Goal: Transaction & Acquisition: Purchase product/service

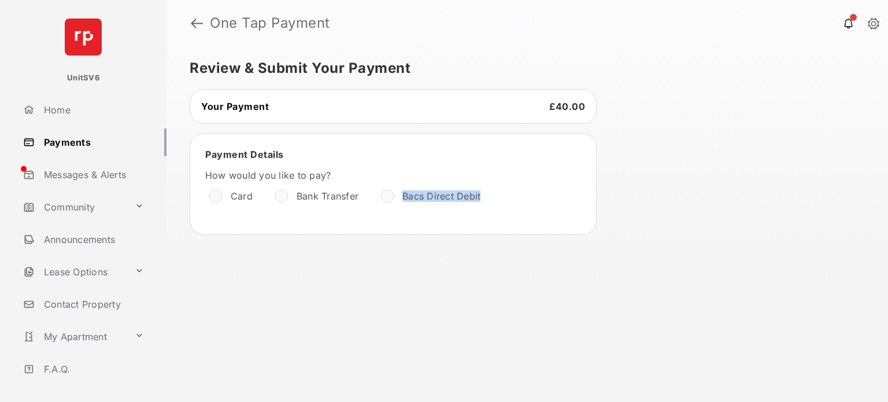
drag, startPoint x: 482, startPoint y: 194, endPoint x: 403, endPoint y: 196, distance: 78.7
click at [403, 196] on div "Bacs Direct Debit" at bounding box center [438, 196] width 122 height 21
copy label "Bacs Direct Debit"
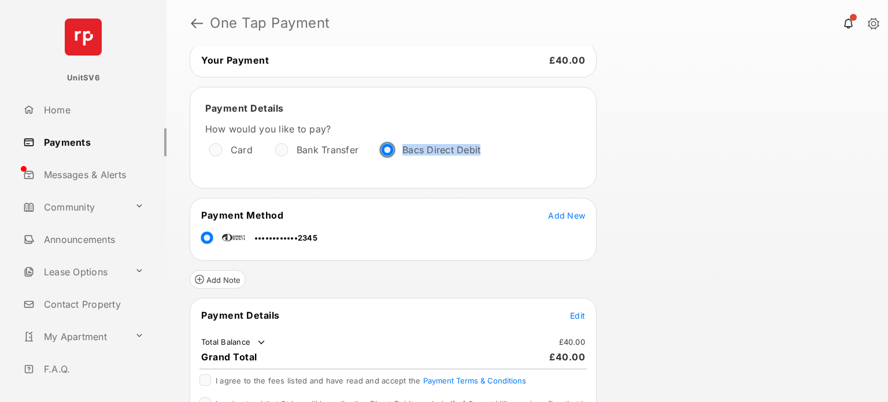
scroll to position [116, 0]
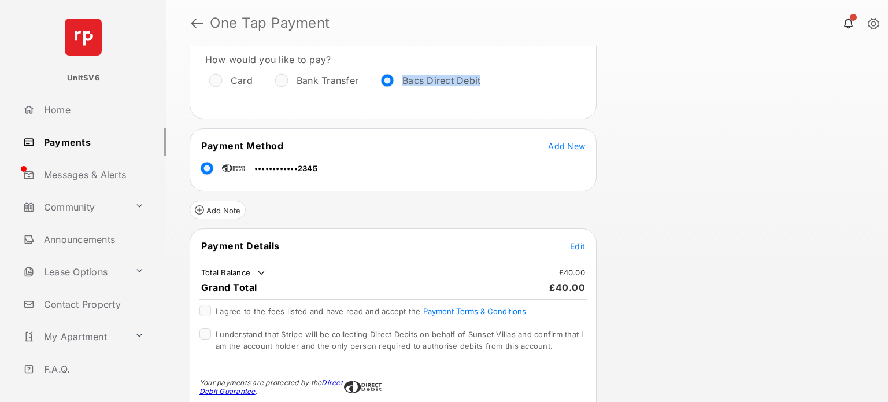
click at [577, 242] on span "Edit" at bounding box center [577, 246] width 15 height 10
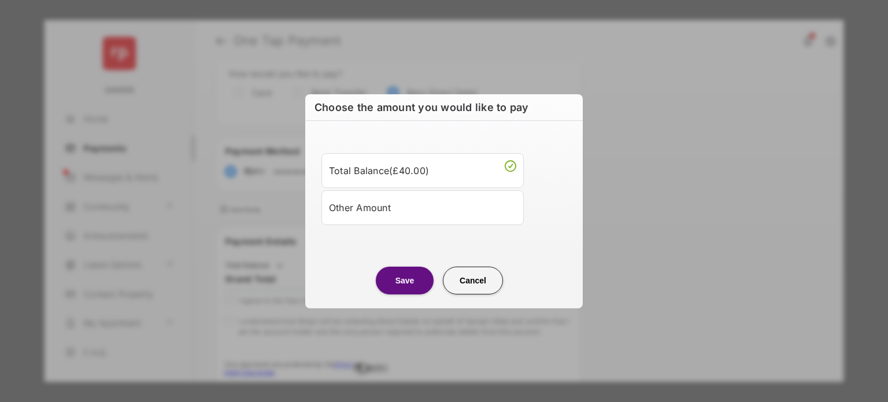
click at [417, 215] on div "Other Amount" at bounding box center [422, 208] width 187 height 20
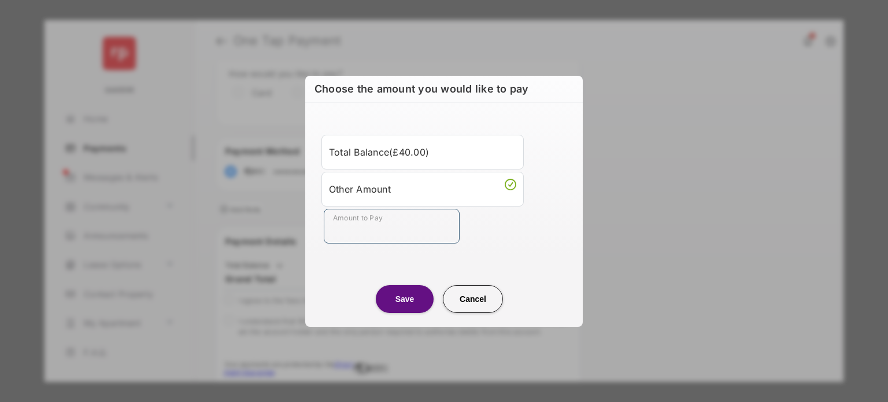
click at [393, 221] on input "Amount to Pay" at bounding box center [392, 226] width 136 height 35
type input "**"
click at [394, 298] on button "Save" at bounding box center [405, 299] width 58 height 28
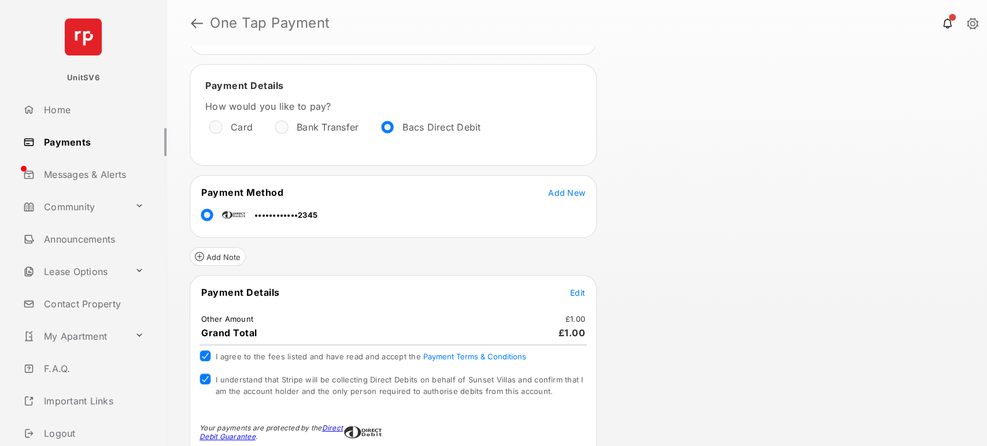
scroll to position [147, 0]
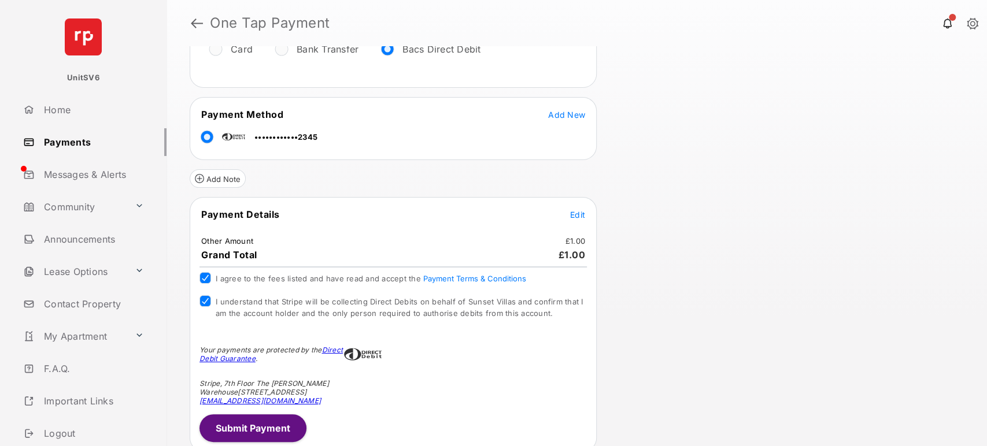
click at [237, 401] on button "Submit Payment" at bounding box center [252, 429] width 107 height 28
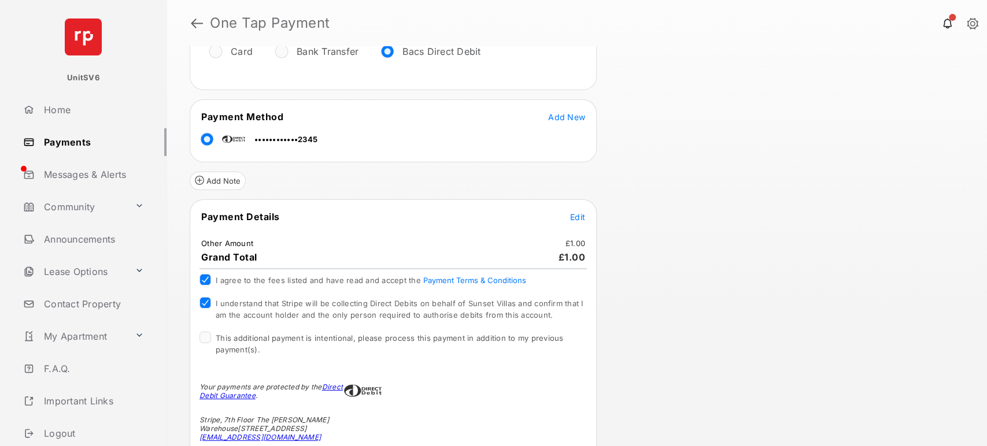
scroll to position [237, 0]
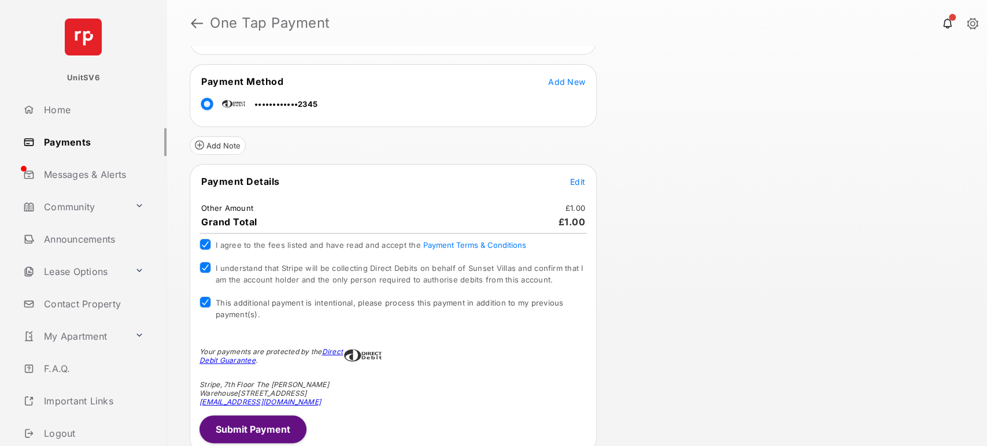
click at [272, 401] on button "Submit Payment" at bounding box center [252, 430] width 107 height 28
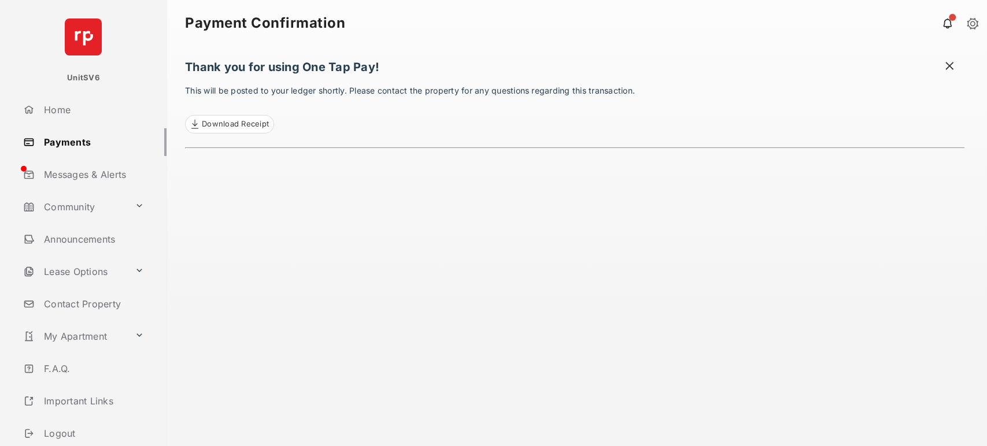
click at [65, 139] on link "Payments" at bounding box center [93, 142] width 148 height 28
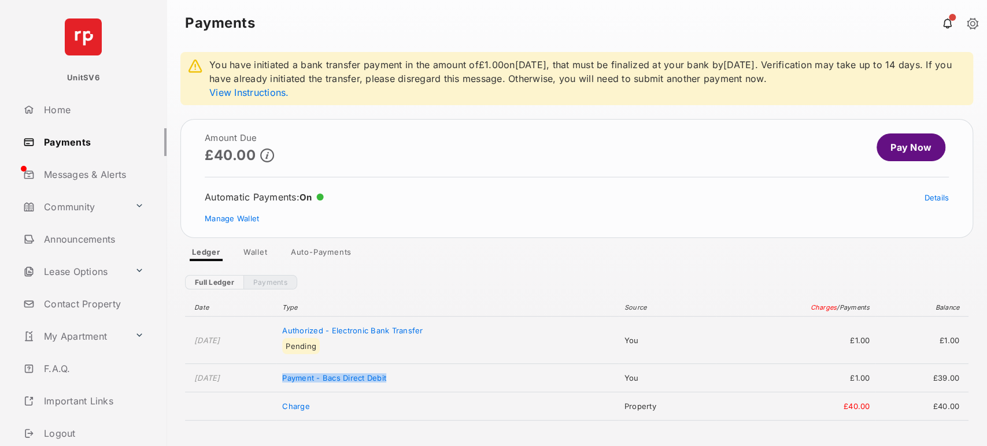
drag, startPoint x: 311, startPoint y: 375, endPoint x: 420, endPoint y: 379, distance: 109.4
click at [420, 379] on td "Payment - Bacs Direct Debit" at bounding box center [447, 378] width 342 height 28
copy span "Payment - Bacs Direct Debit"
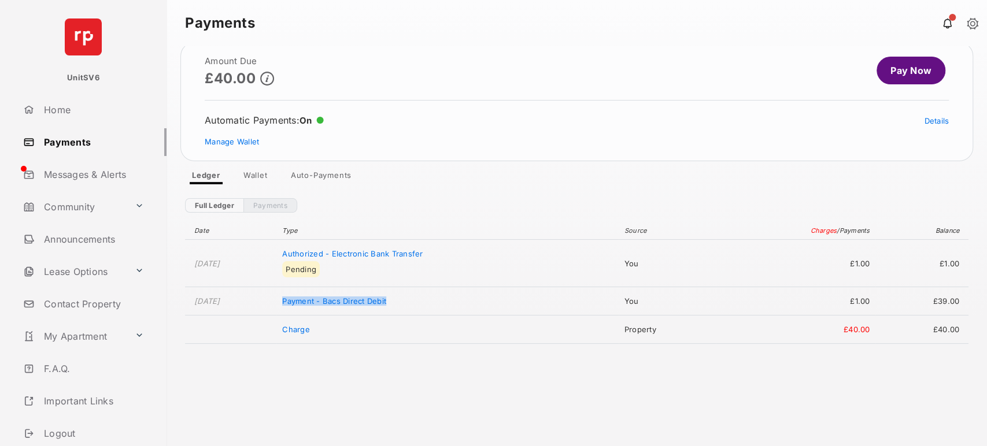
scroll to position [79, 0]
